Goal: Browse casually

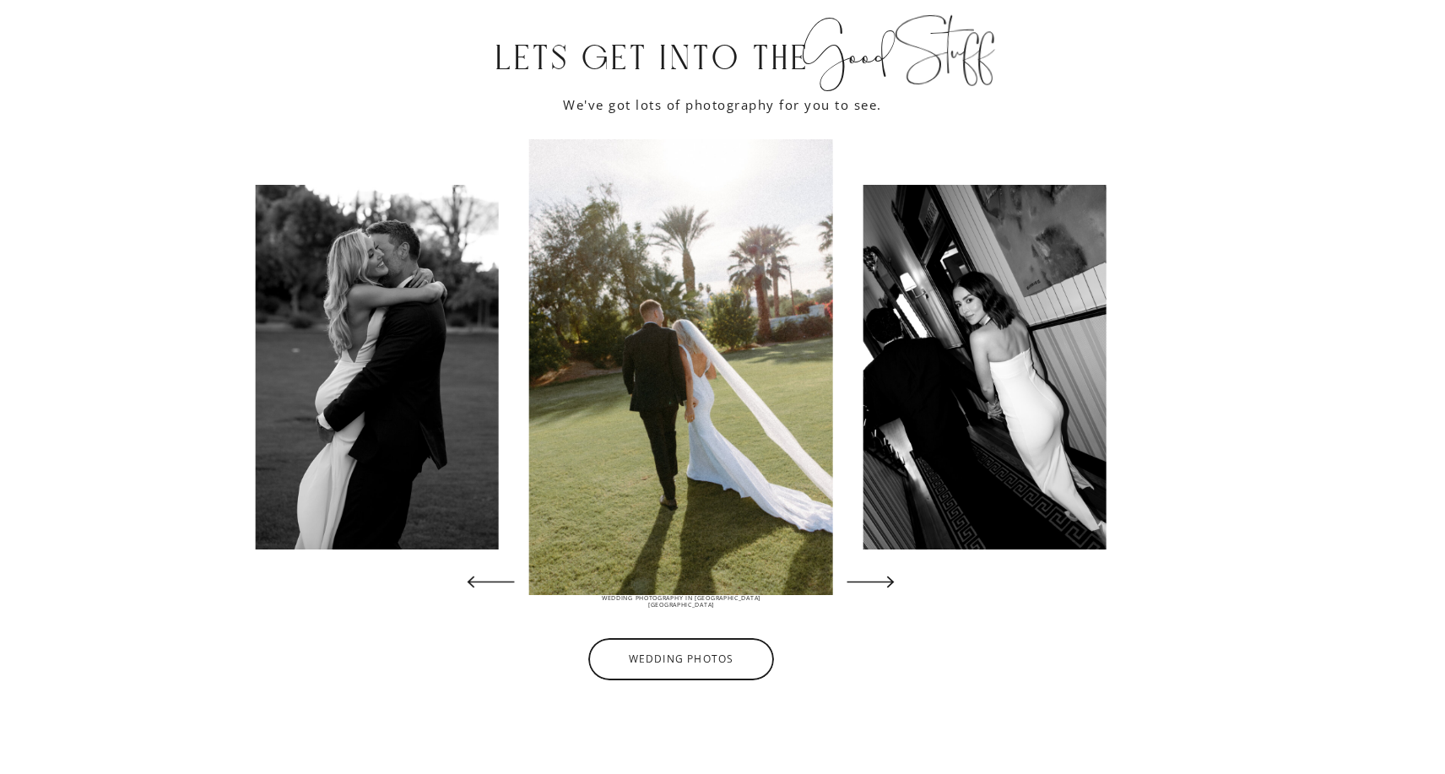
scroll to position [3185, 0]
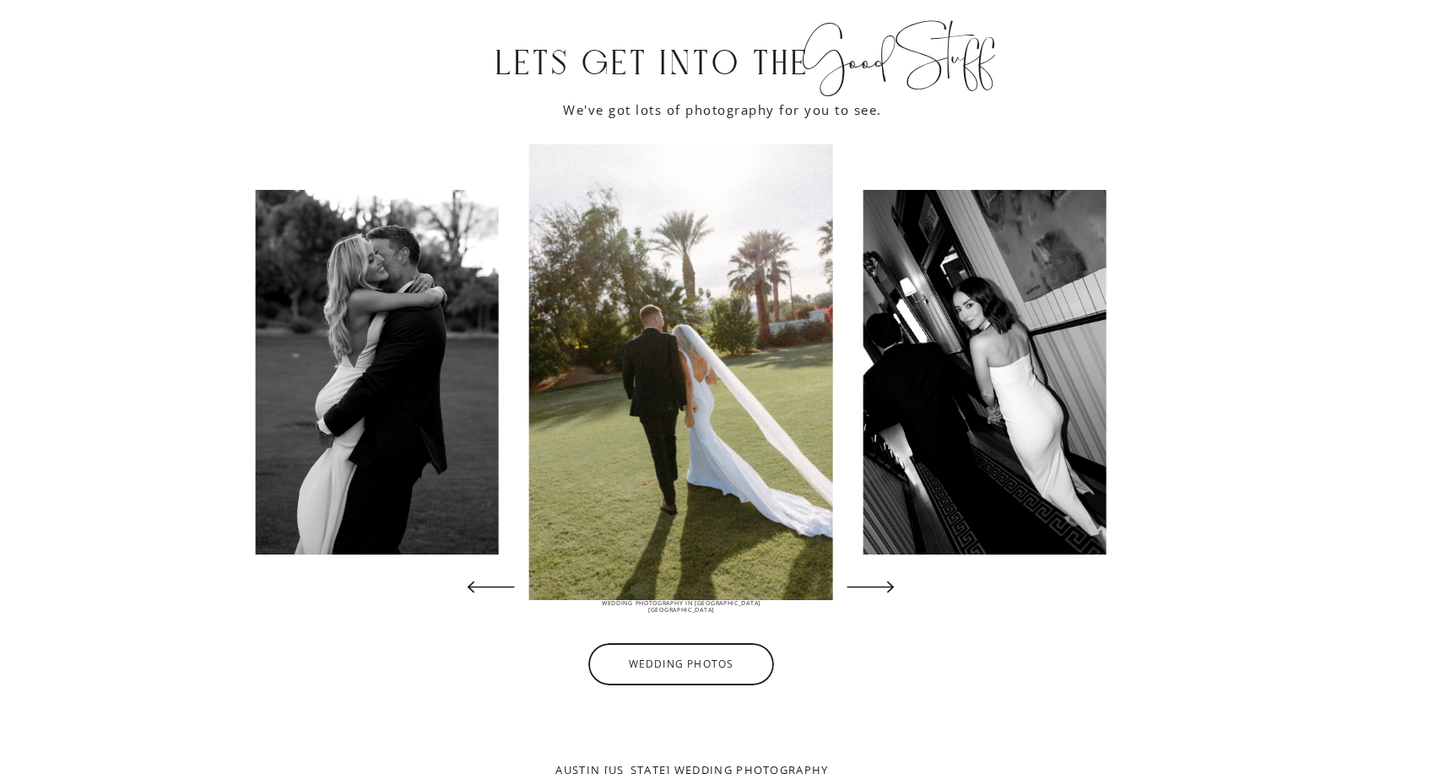
click at [890, 596] on icon at bounding box center [871, 587] width 62 height 62
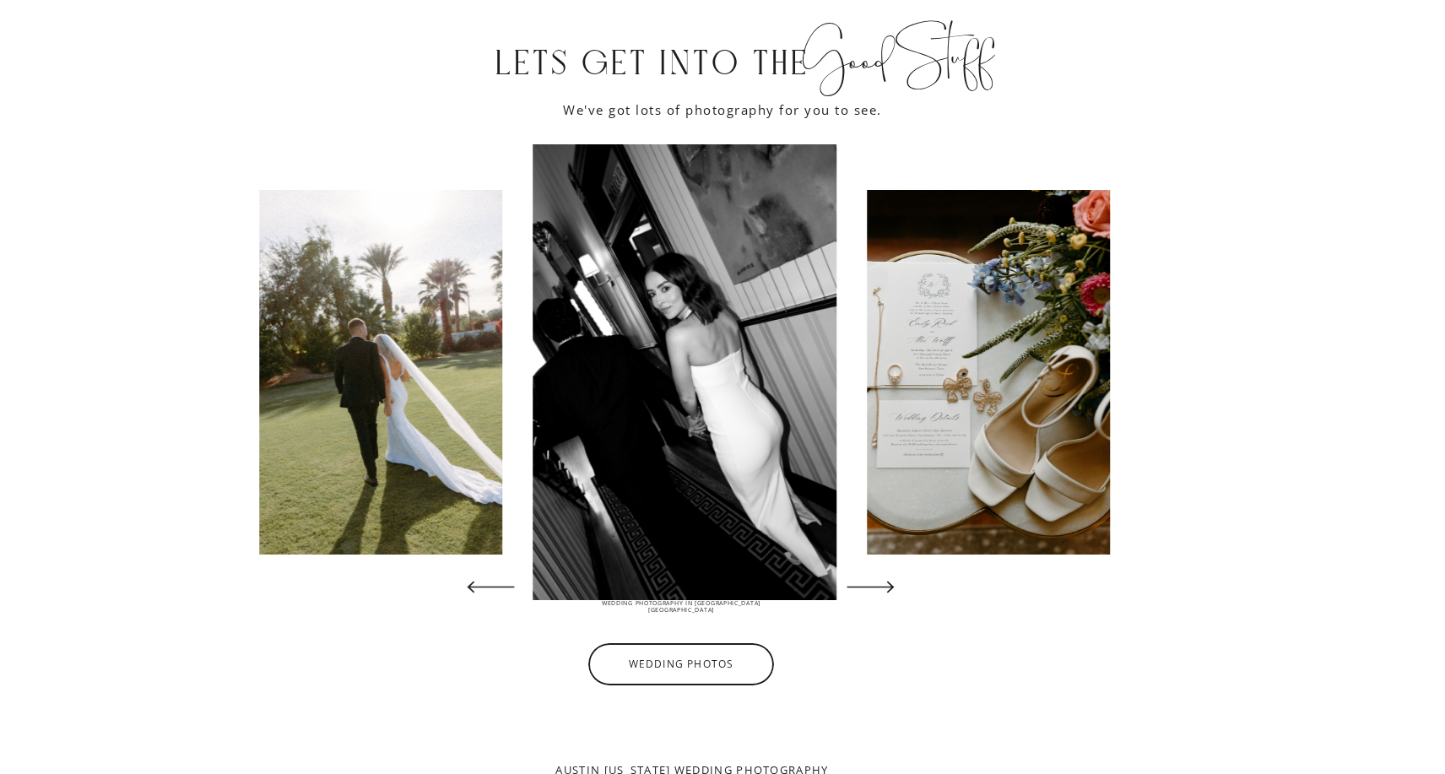
click at [890, 596] on icon at bounding box center [871, 587] width 62 height 62
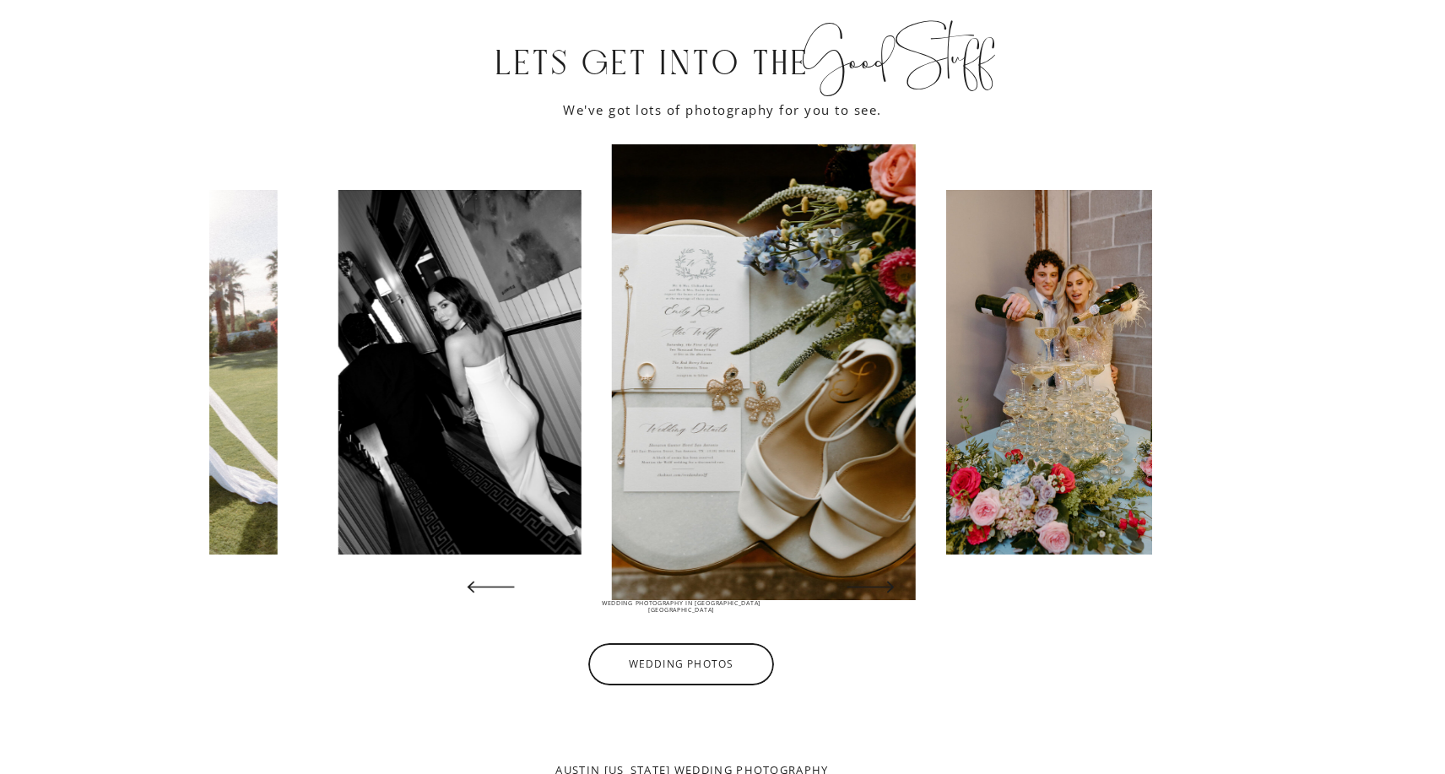
click at [890, 596] on icon at bounding box center [871, 587] width 62 height 62
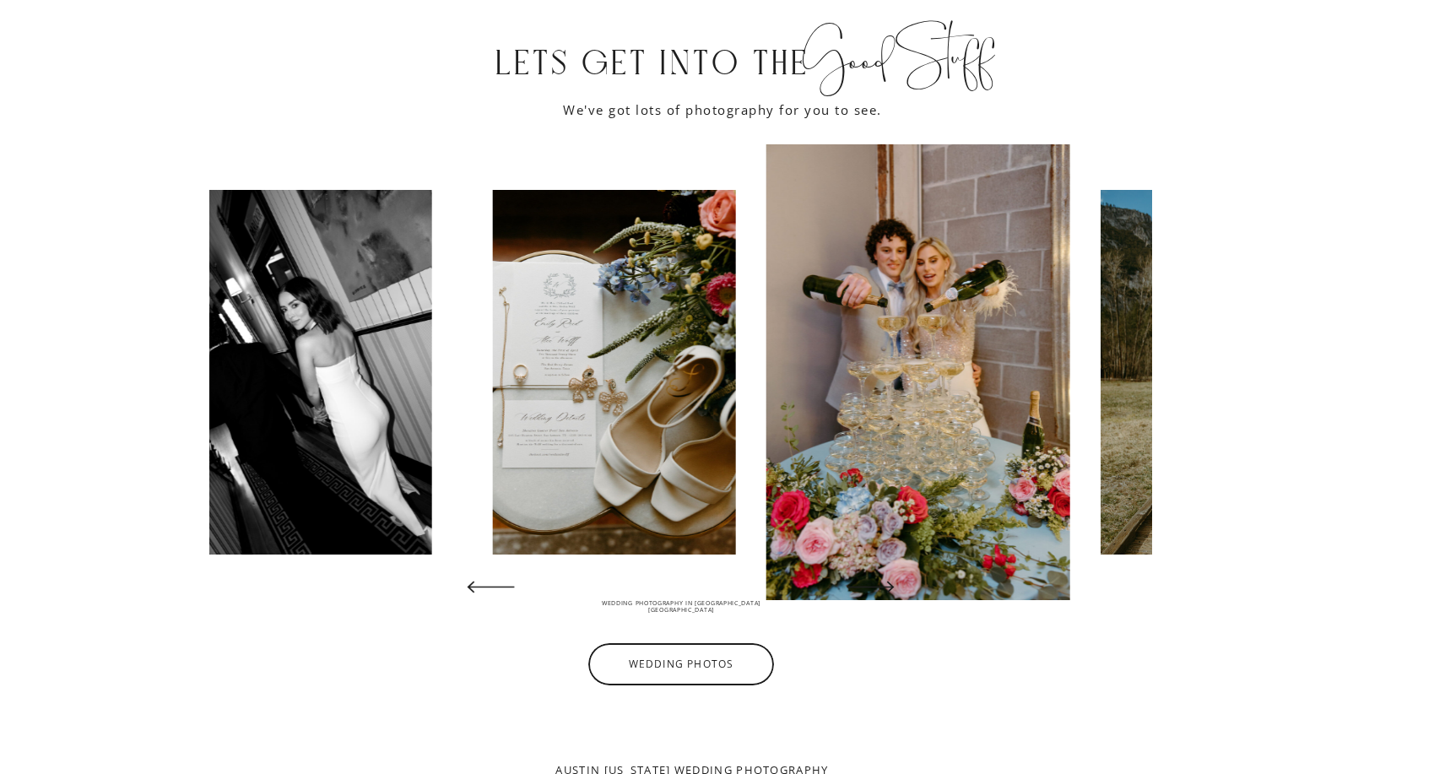
click at [890, 596] on icon at bounding box center [871, 587] width 62 height 62
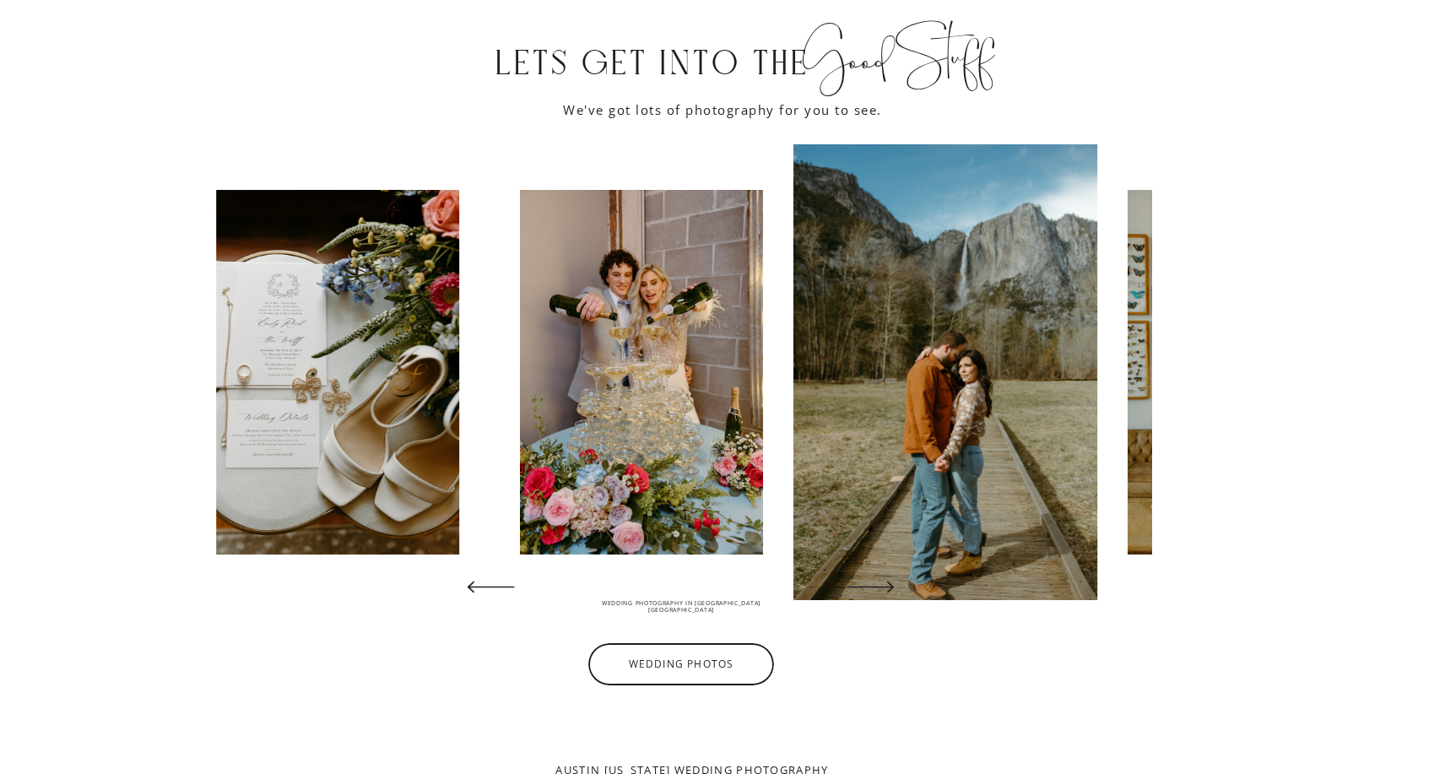
click at [890, 596] on icon at bounding box center [871, 587] width 62 height 62
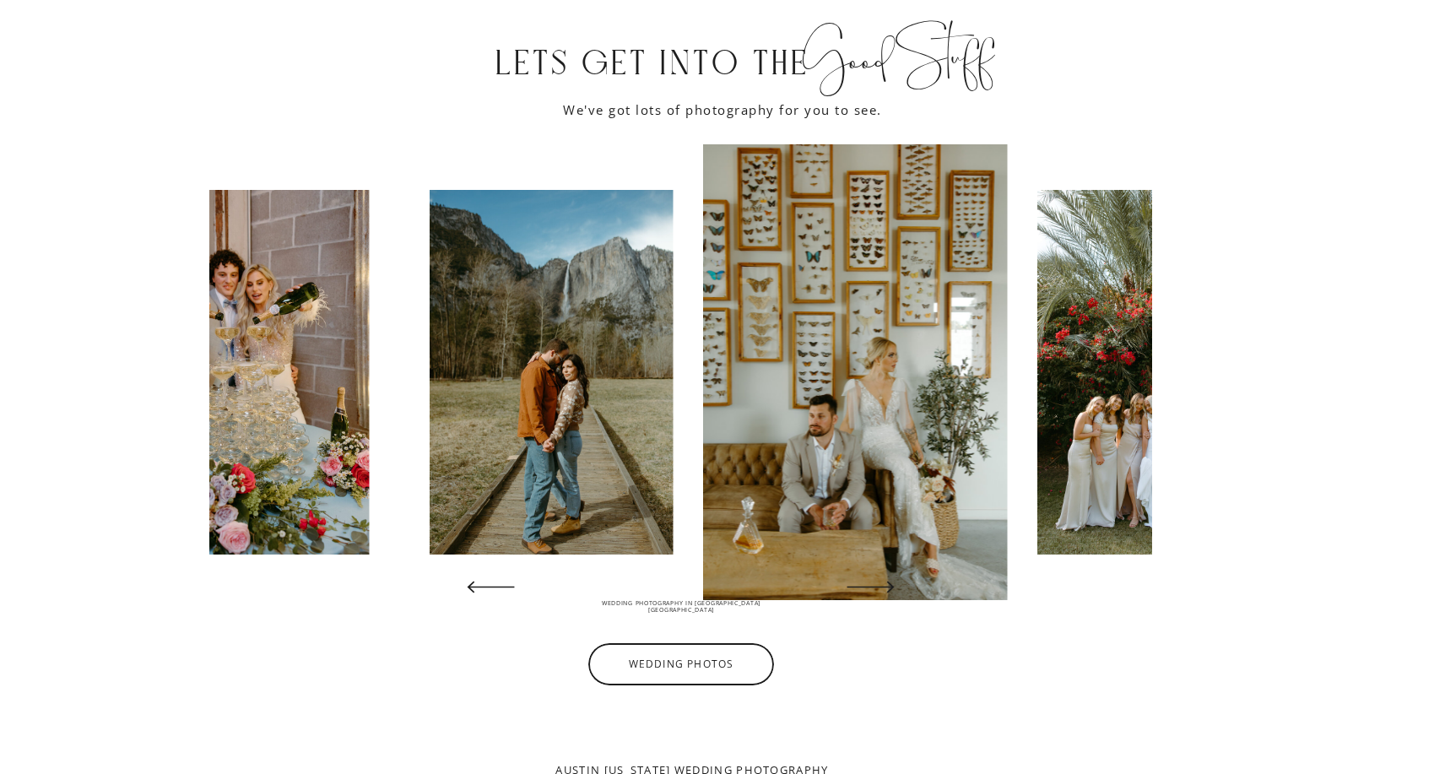
click at [890, 596] on icon at bounding box center [871, 587] width 62 height 62
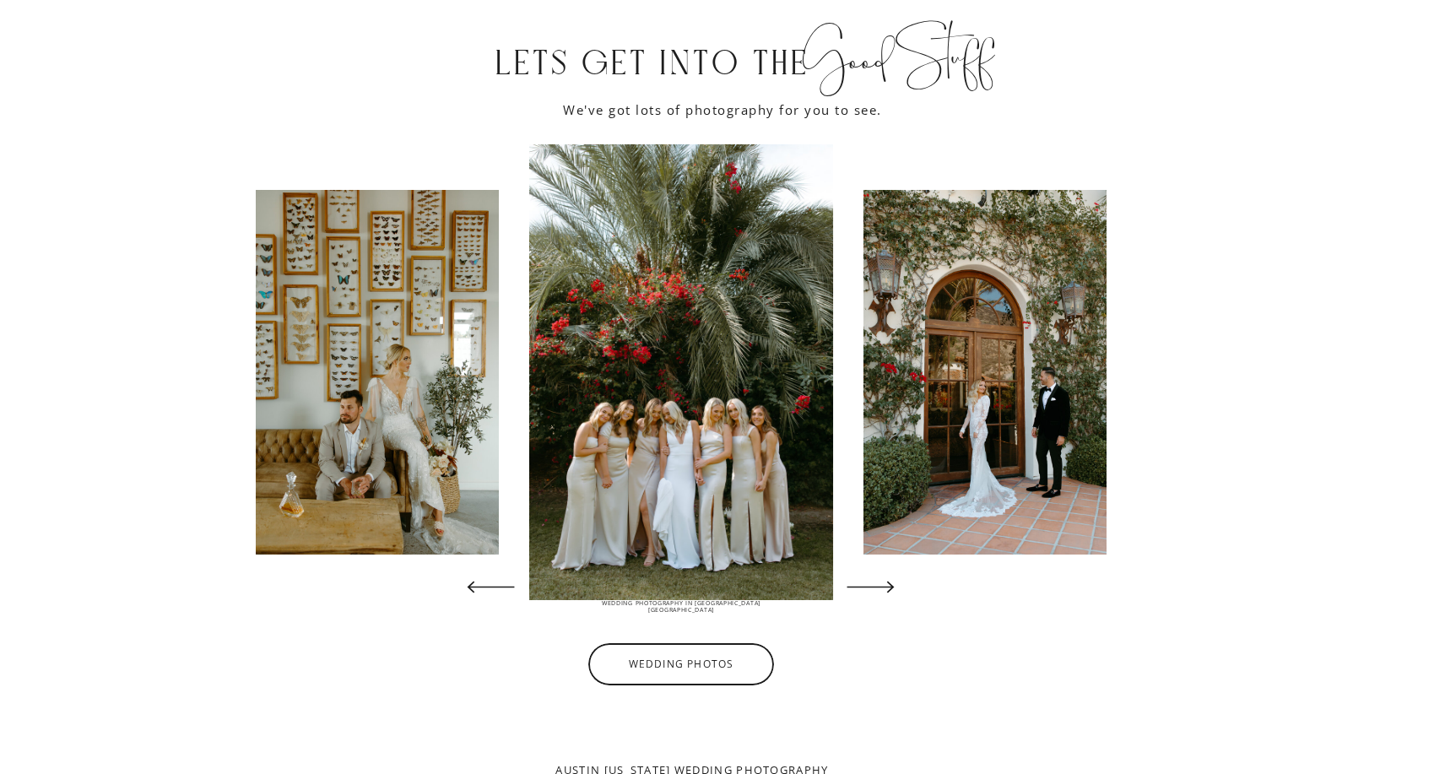
click at [890, 596] on icon at bounding box center [871, 587] width 62 height 62
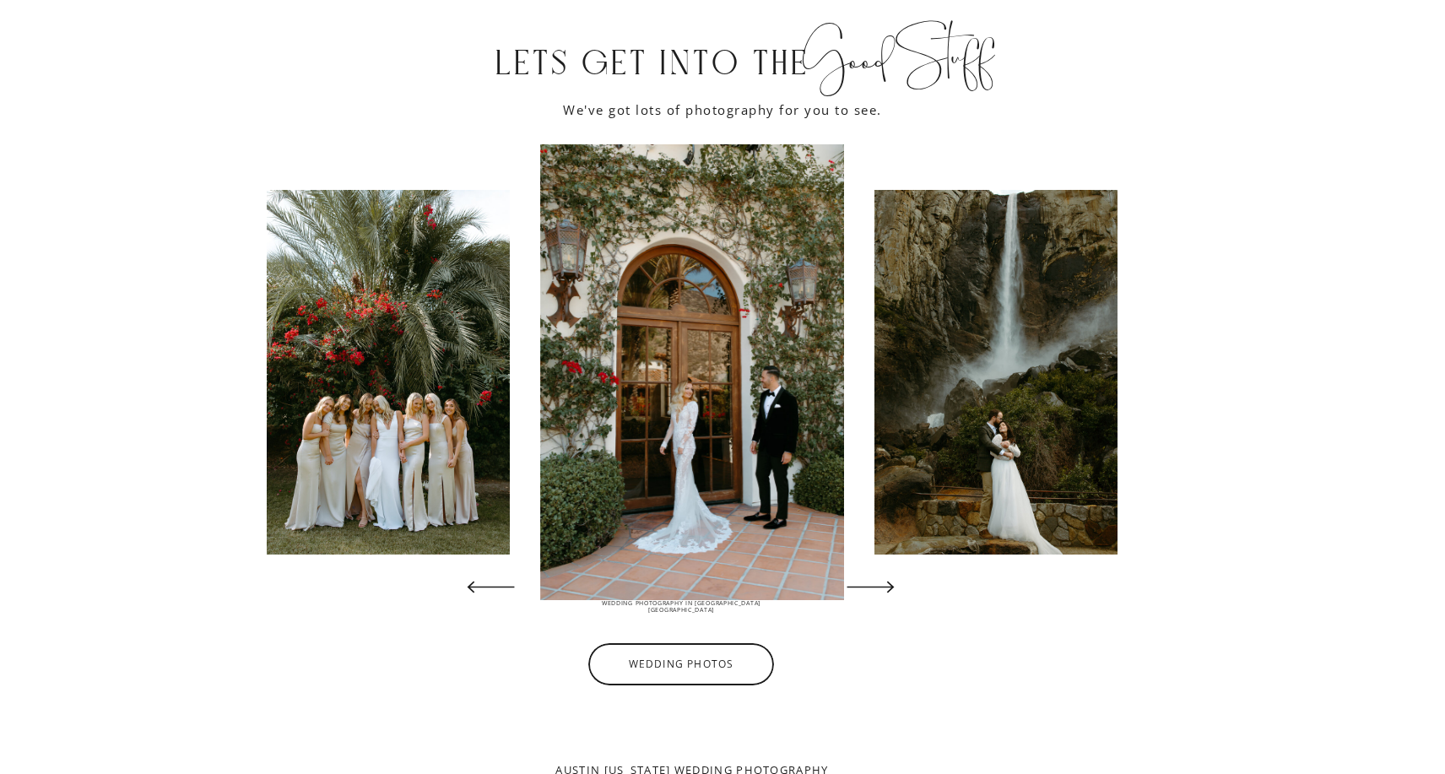
click at [890, 596] on icon at bounding box center [871, 587] width 62 height 62
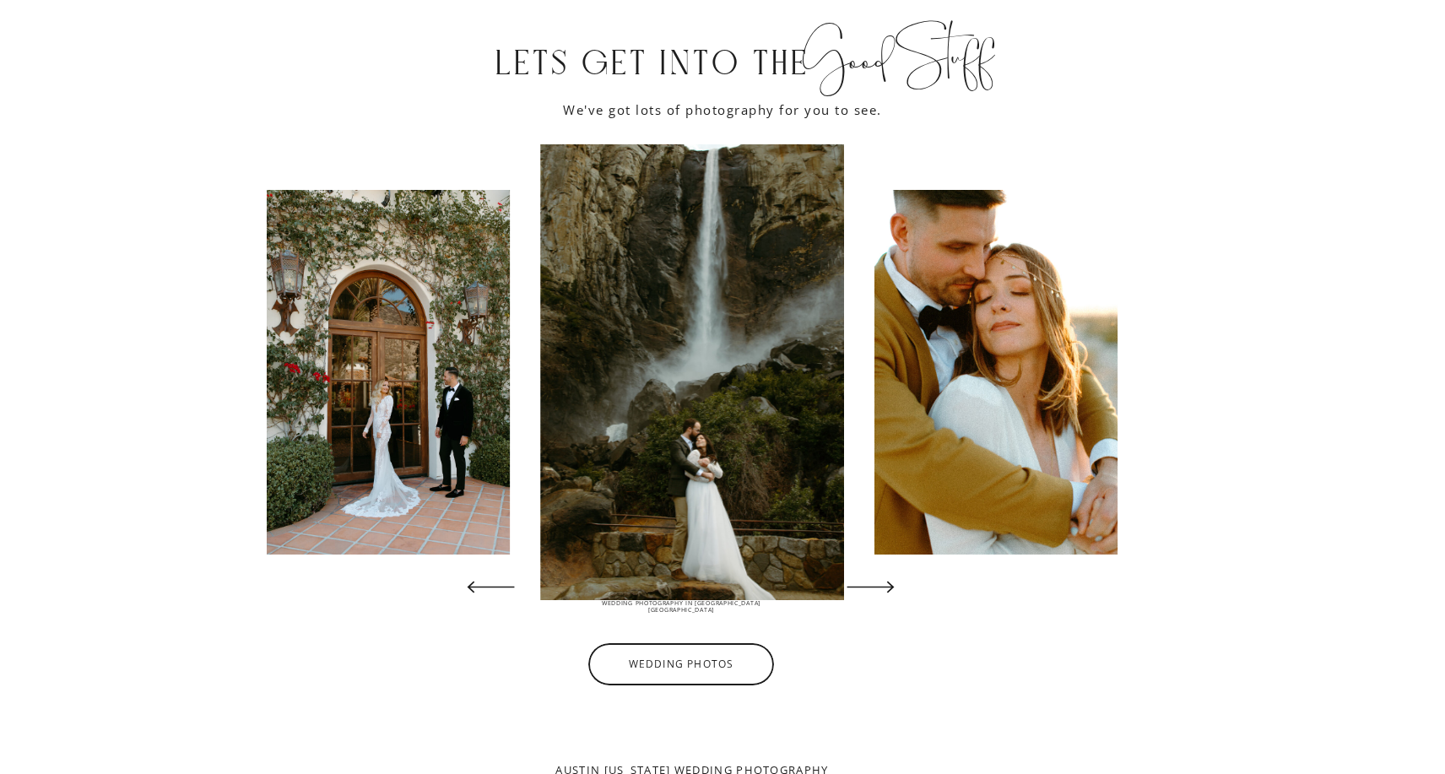
click at [890, 596] on icon at bounding box center [871, 587] width 62 height 62
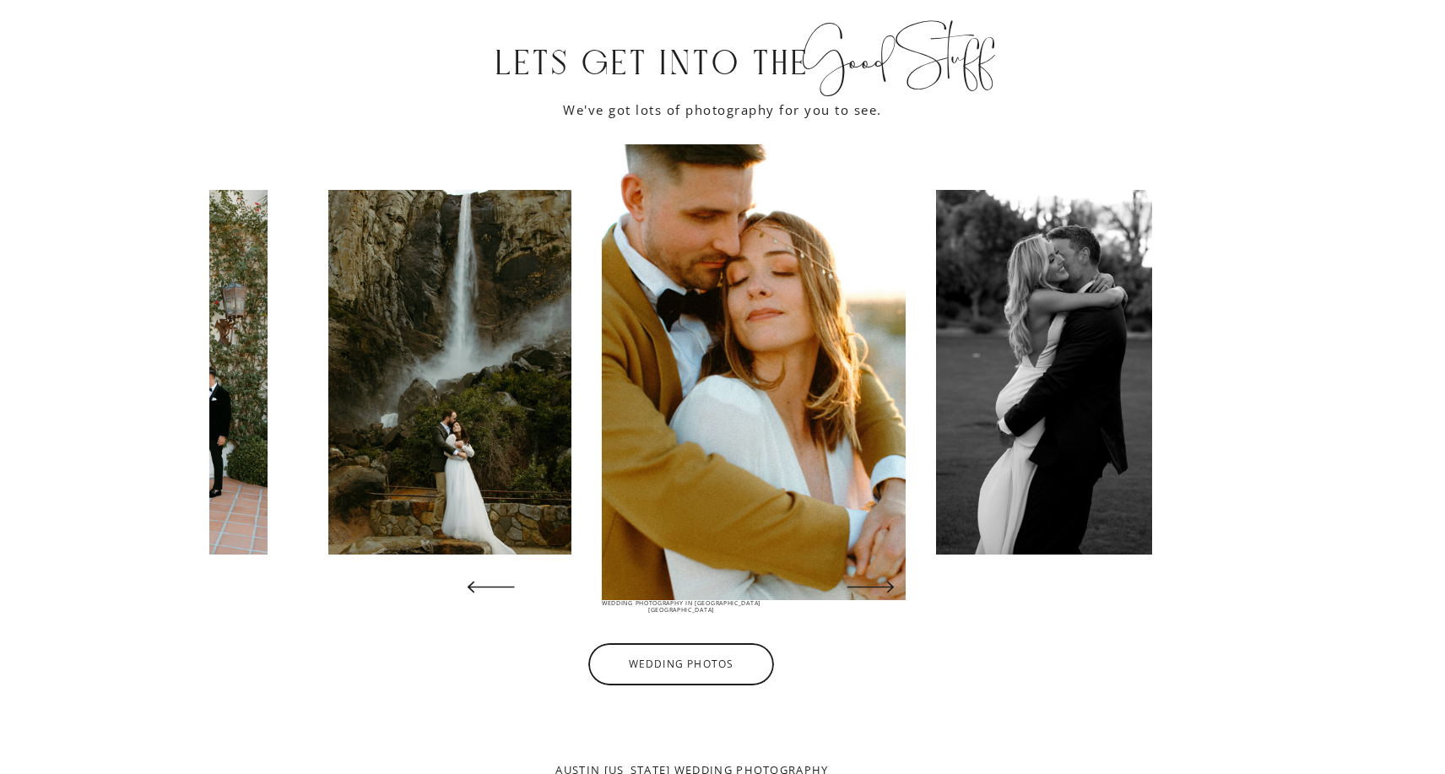
click at [890, 596] on icon at bounding box center [871, 587] width 62 height 62
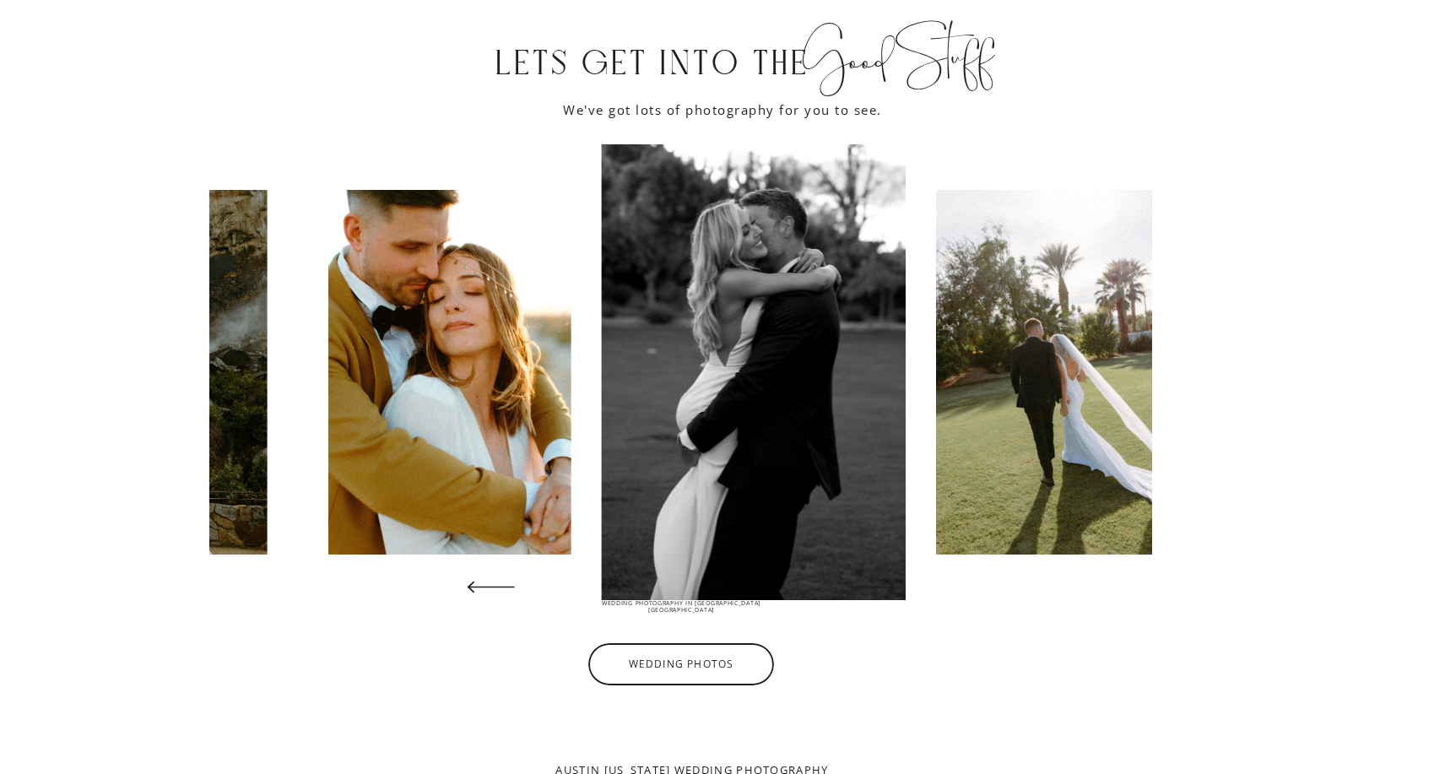
click at [890, 596] on icon at bounding box center [871, 587] width 62 height 62
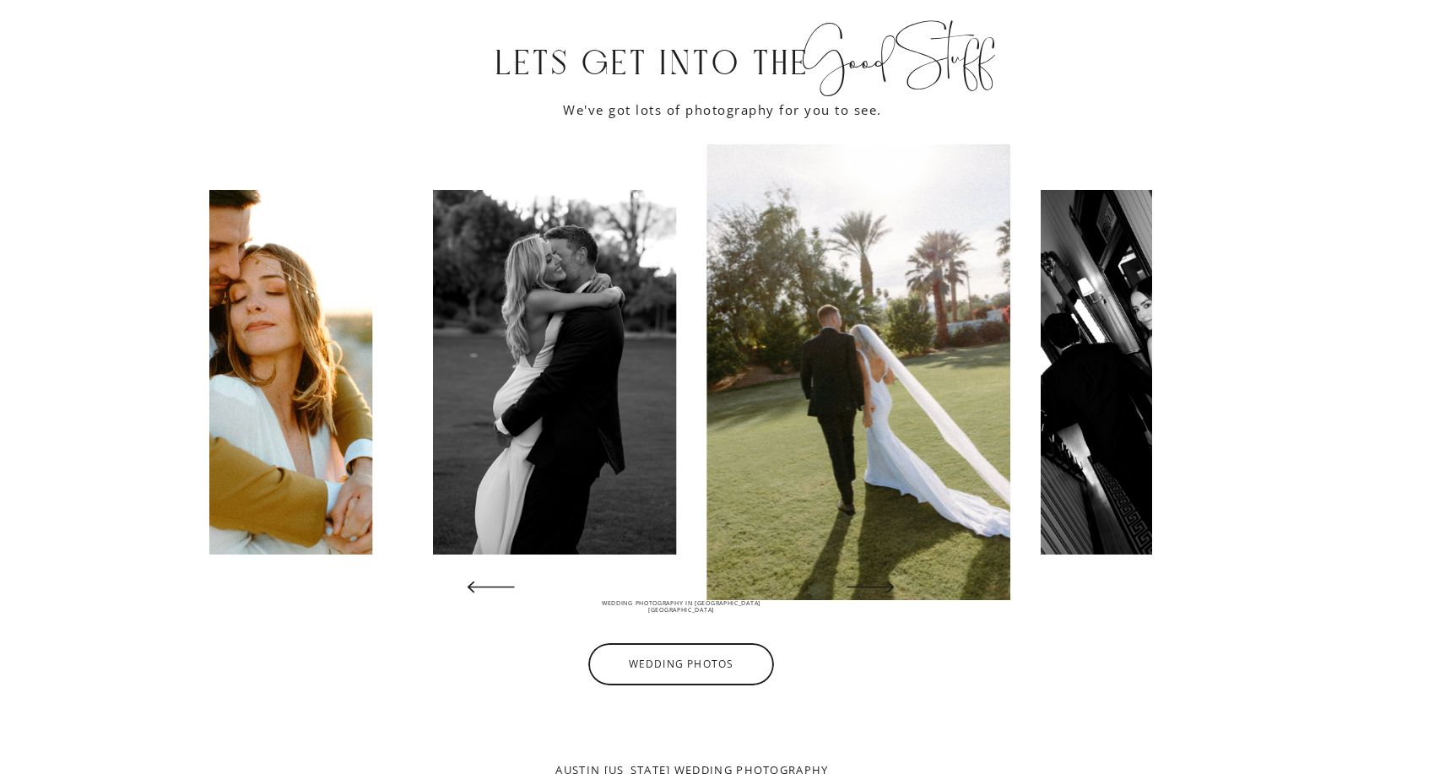
click at [890, 596] on icon at bounding box center [871, 587] width 62 height 62
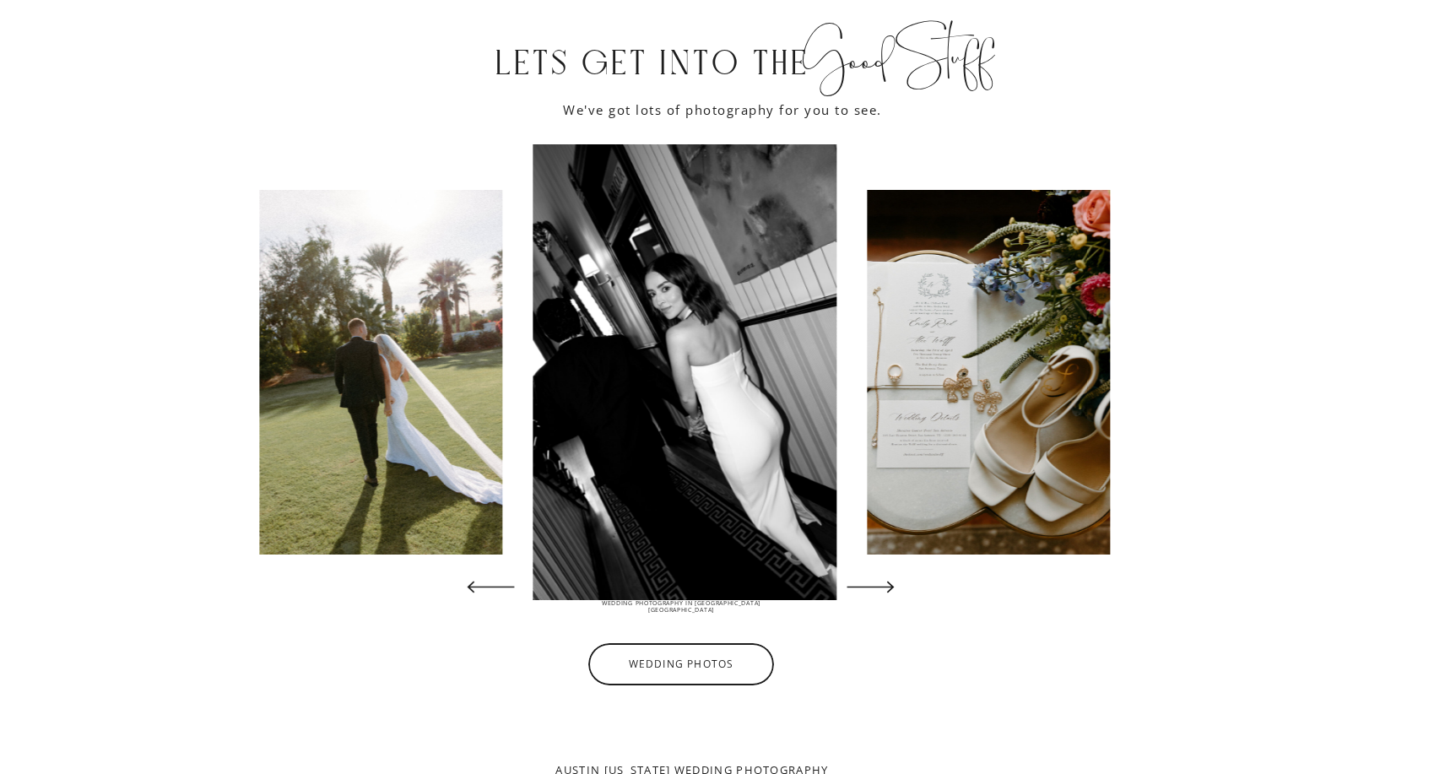
click at [890, 596] on icon at bounding box center [871, 587] width 62 height 62
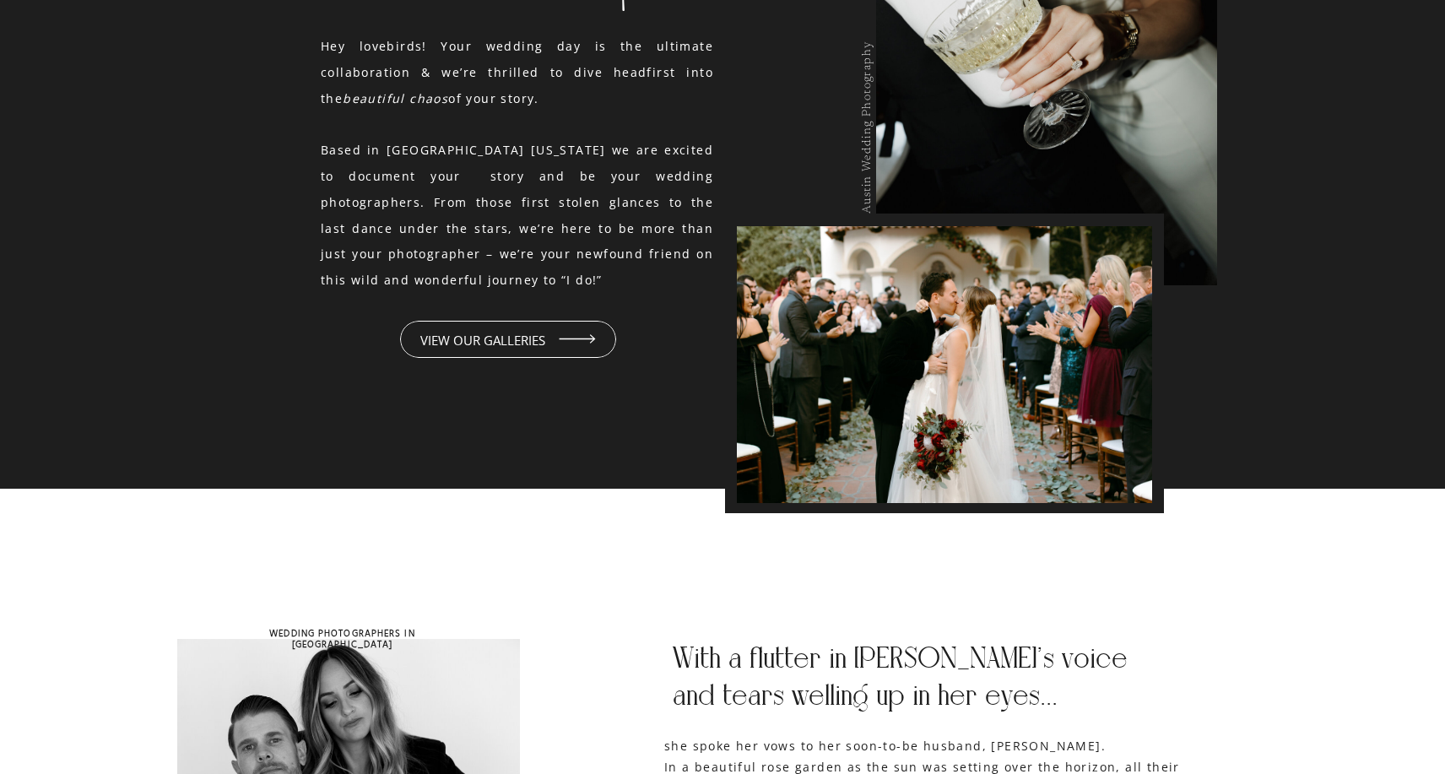
scroll to position [1825, 0]
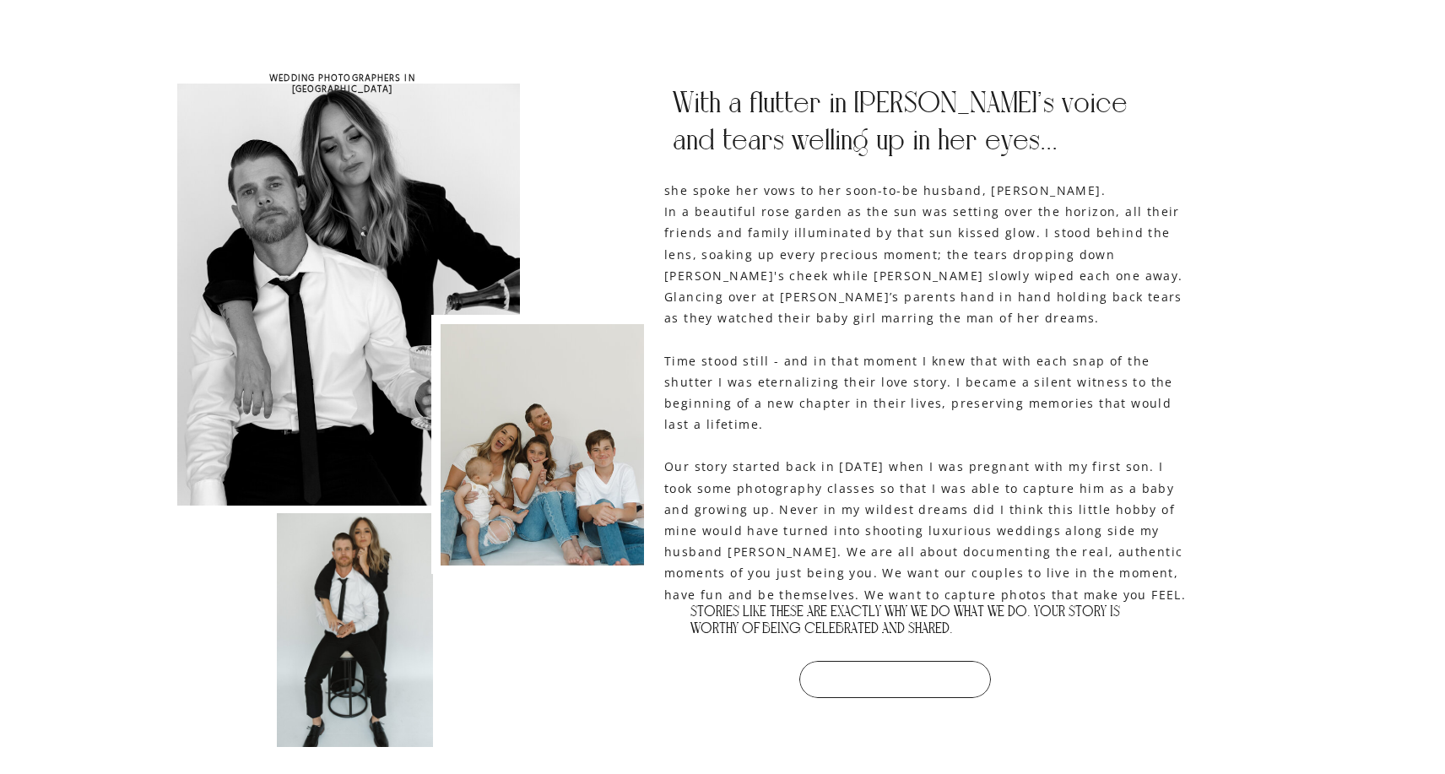
scroll to position [2353, 0]
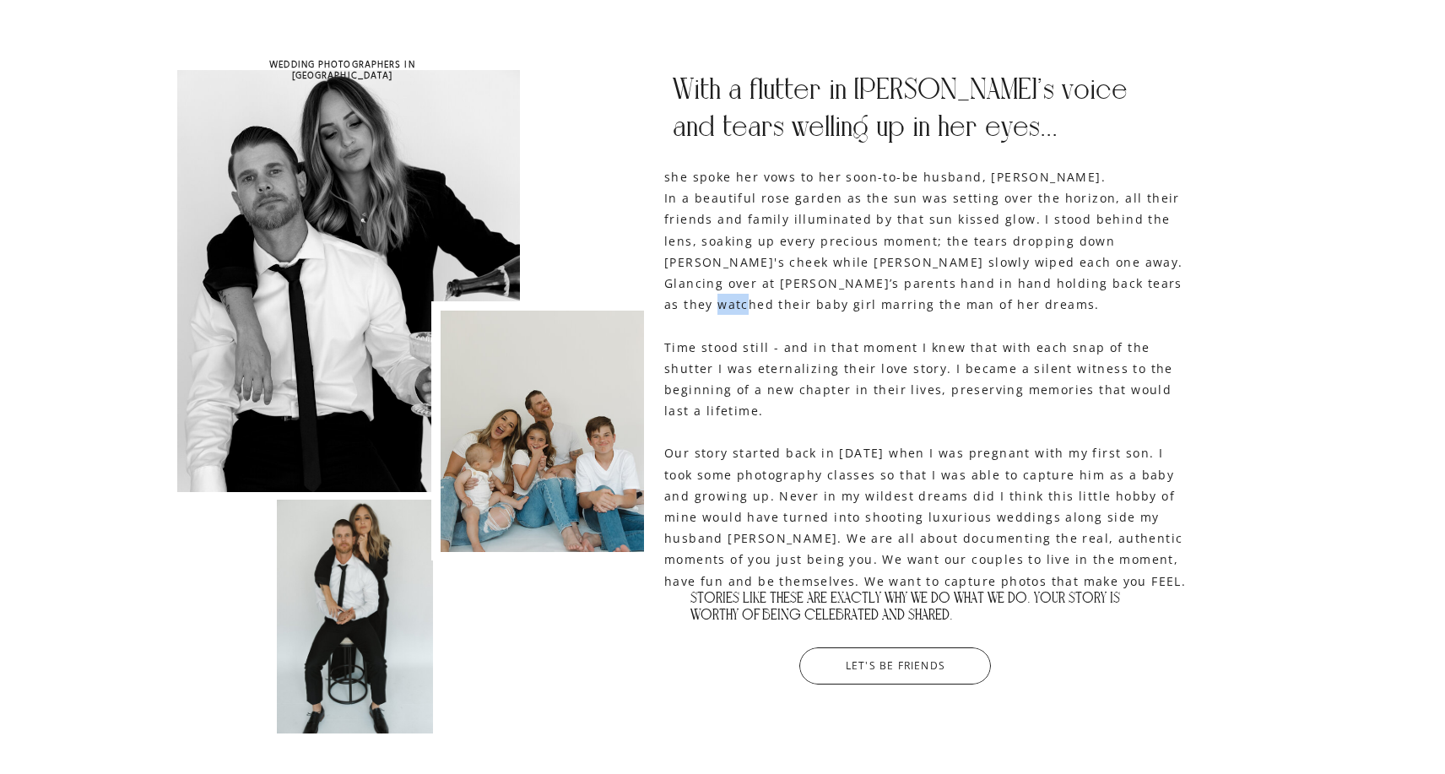
drag, startPoint x: 1063, startPoint y: 283, endPoint x: 1089, endPoint y: 285, distance: 26.3
click at [1089, 285] on p "she spoke her vows to her soon-to-be husband, Jon. In a beautiful rose garden a…" at bounding box center [928, 370] width 528 height 408
click at [1083, 320] on p "she spoke her vows to her soon-to-be husband, Jon. In a beautiful rose garden a…" at bounding box center [928, 370] width 528 height 408
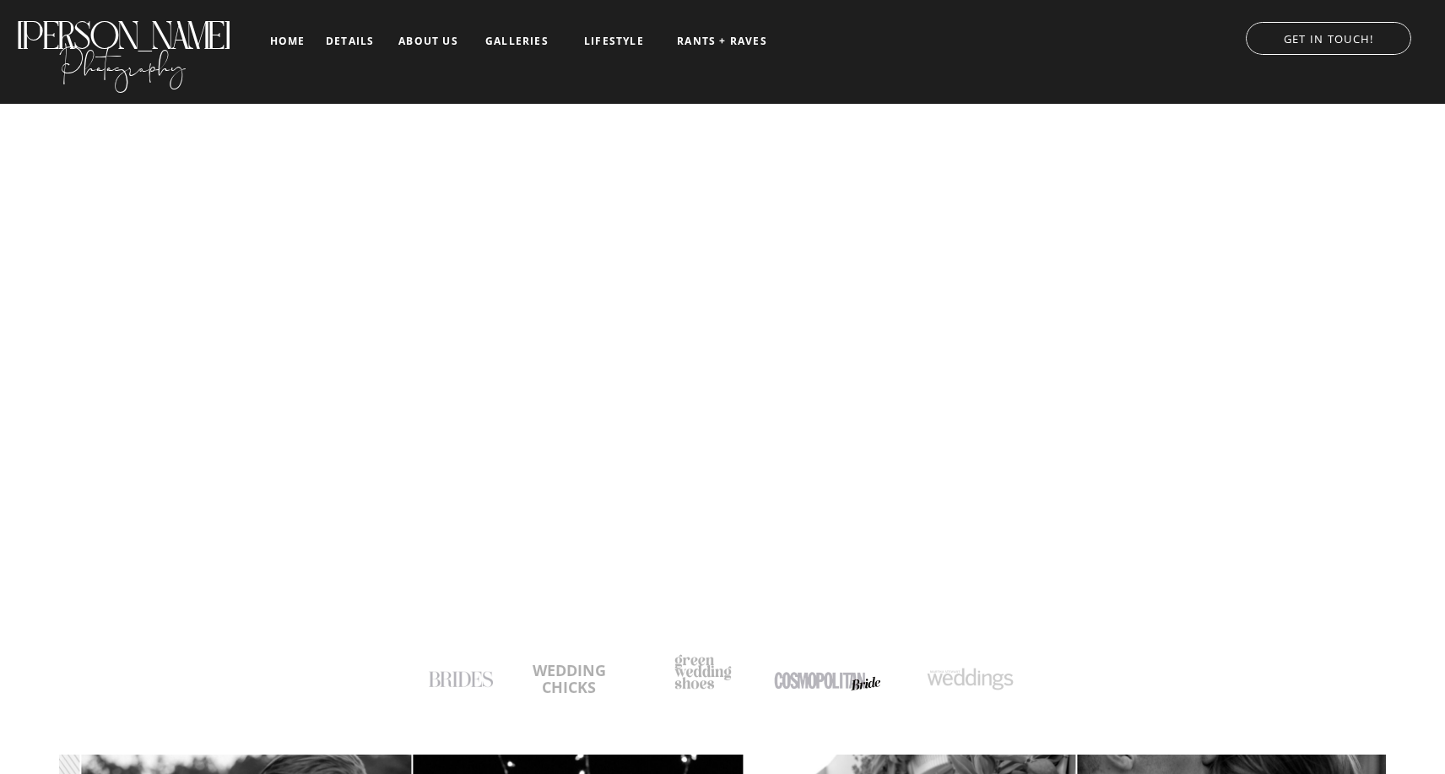
scroll to position [2353, 0]
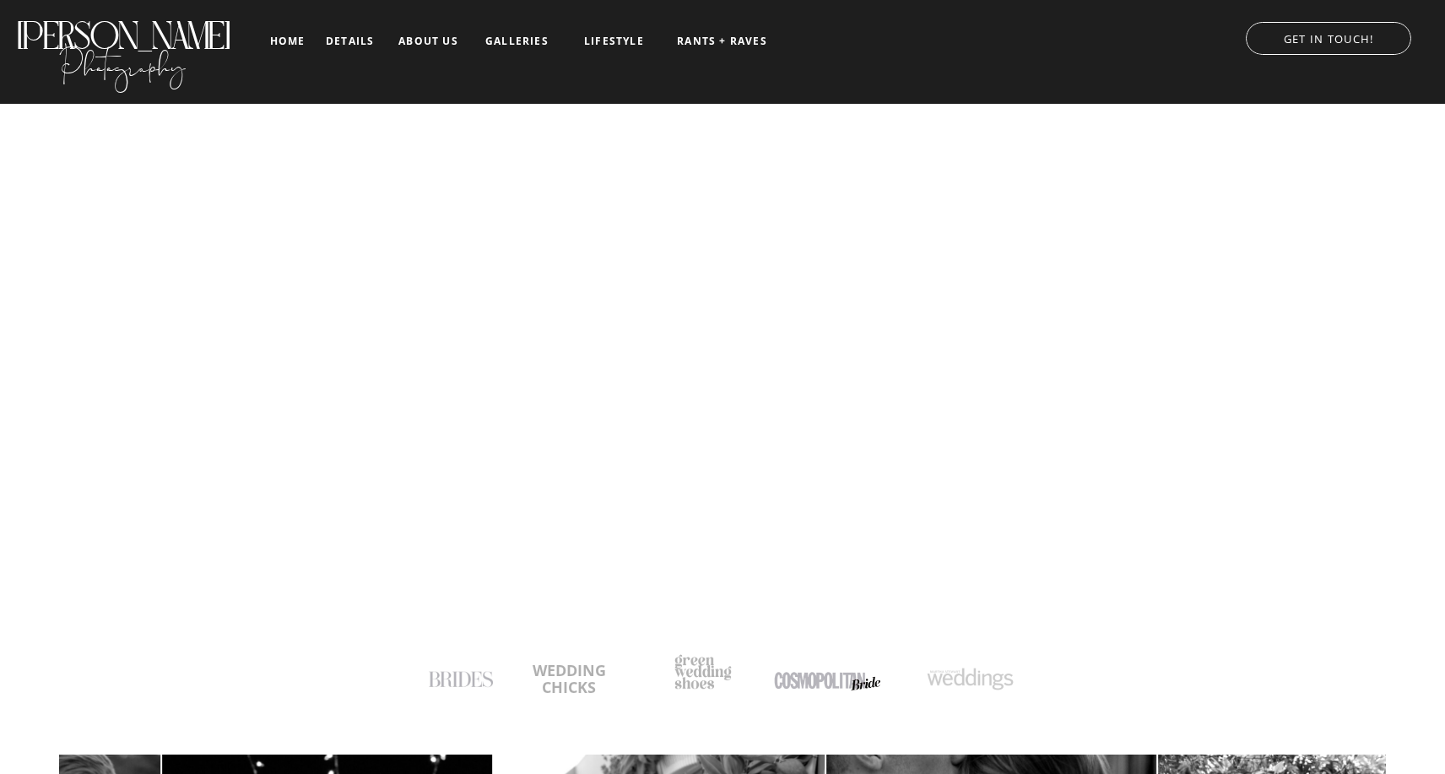
scroll to position [2353, 0]
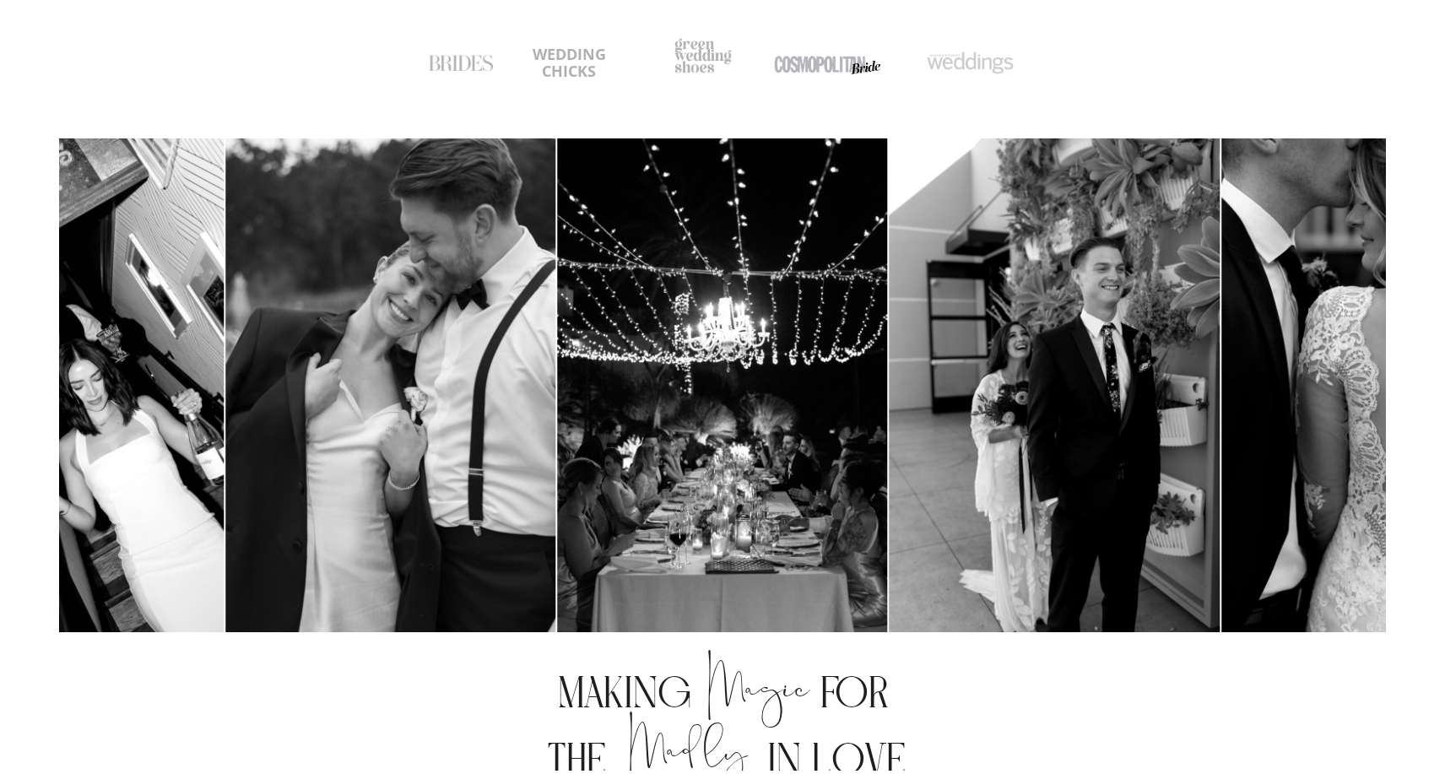
scroll to position [626, 0]
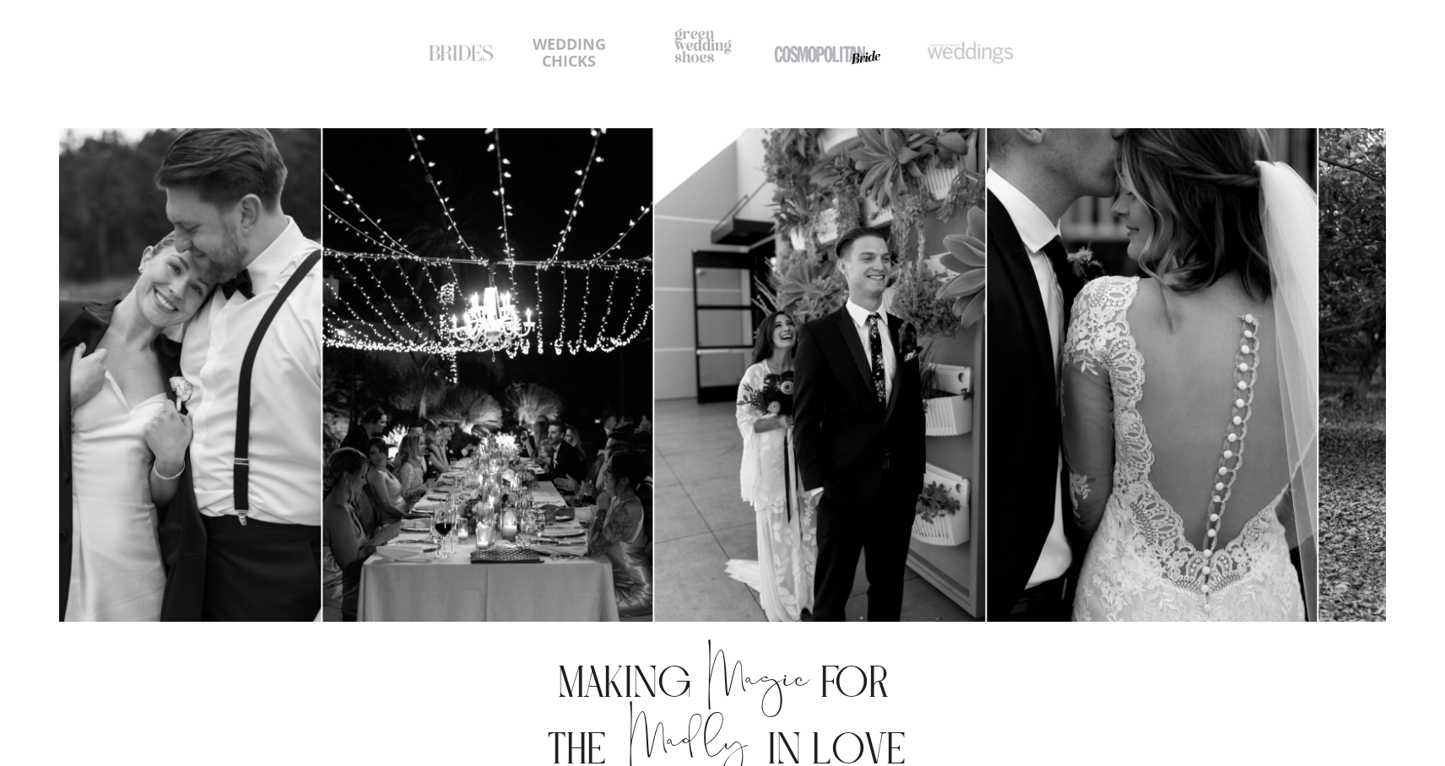
click at [610, 554] on img at bounding box center [487, 375] width 330 height 495
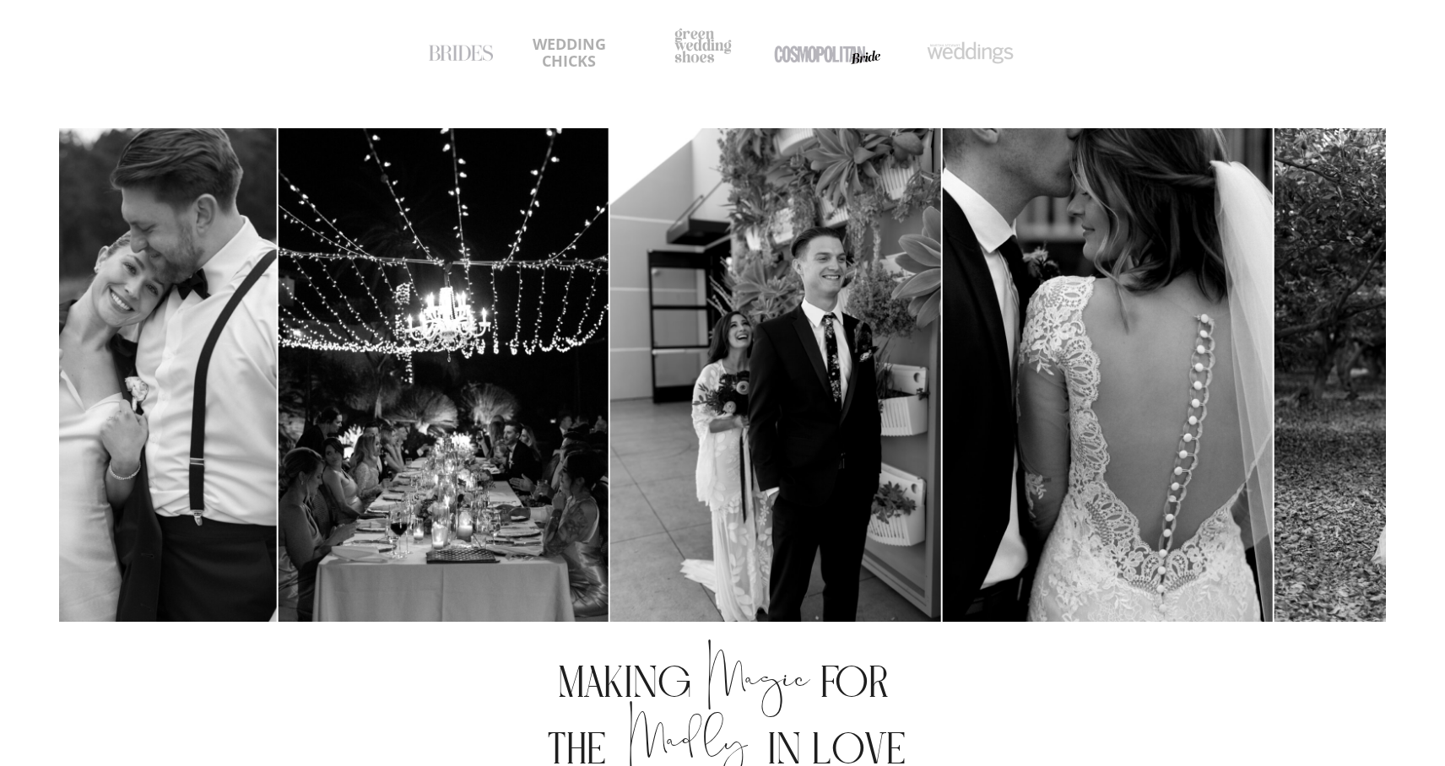
click at [610, 554] on div at bounding box center [942, 375] width 1327 height 495
